Goal: Task Accomplishment & Management: Manage account settings

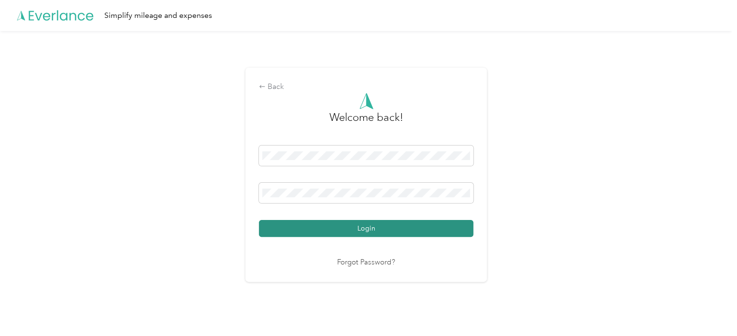
click at [332, 225] on button "Login" at bounding box center [366, 228] width 214 height 17
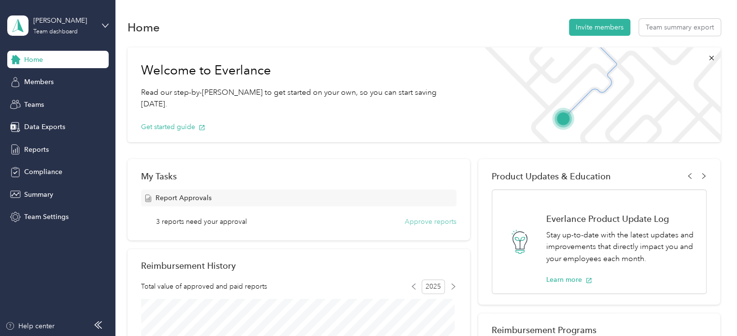
click at [441, 222] on button "Approve reports" at bounding box center [431, 221] width 52 height 10
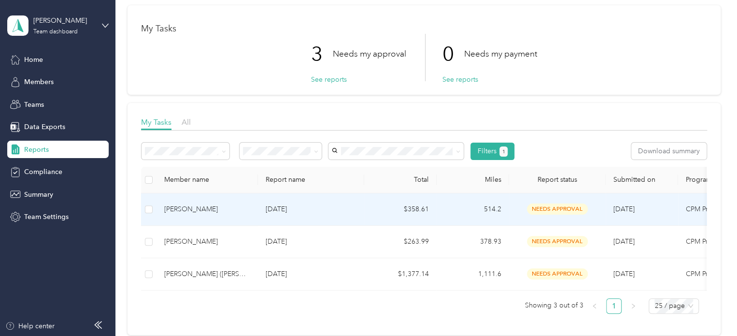
scroll to position [39, 0]
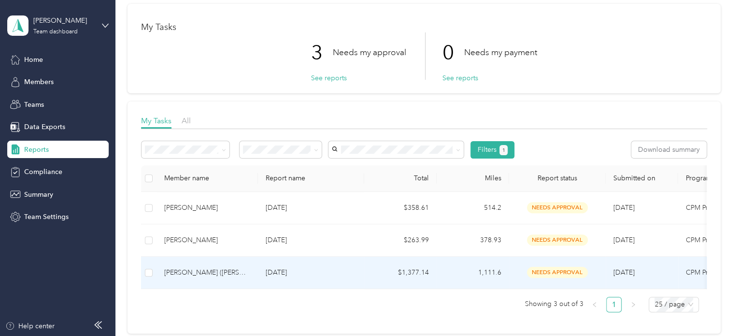
click at [402, 270] on td "$1,377.14" at bounding box center [400, 272] width 72 height 32
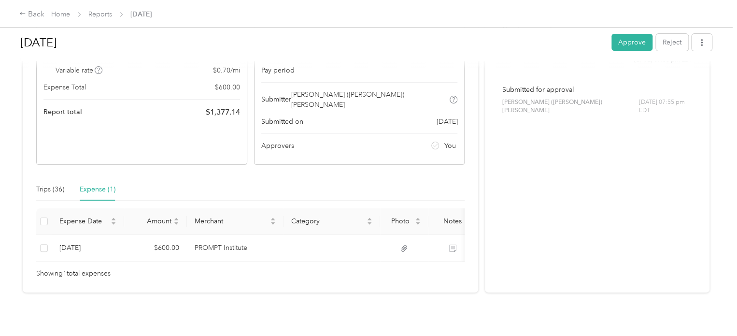
scroll to position [129, 0]
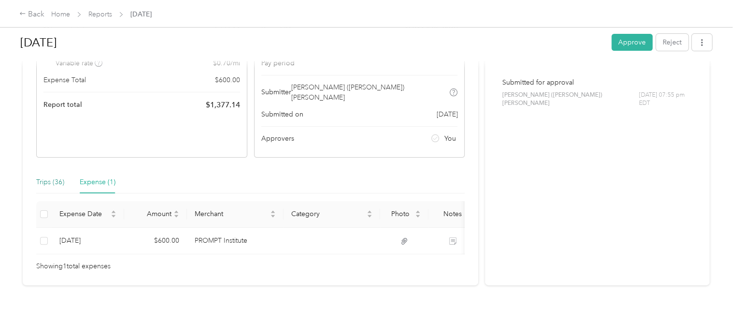
click at [53, 177] on div "Trips (36)" at bounding box center [50, 182] width 28 height 11
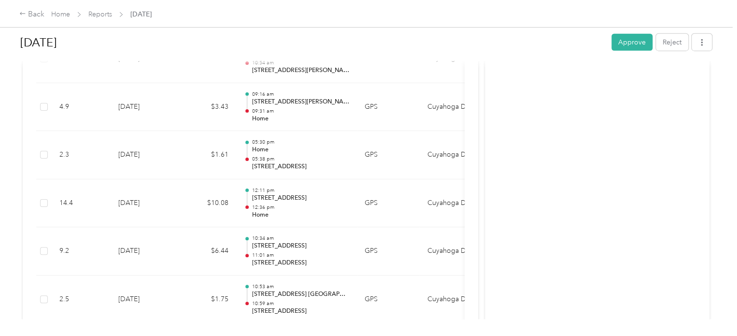
scroll to position [1236, 0]
